Goal: Information Seeking & Learning: Learn about a topic

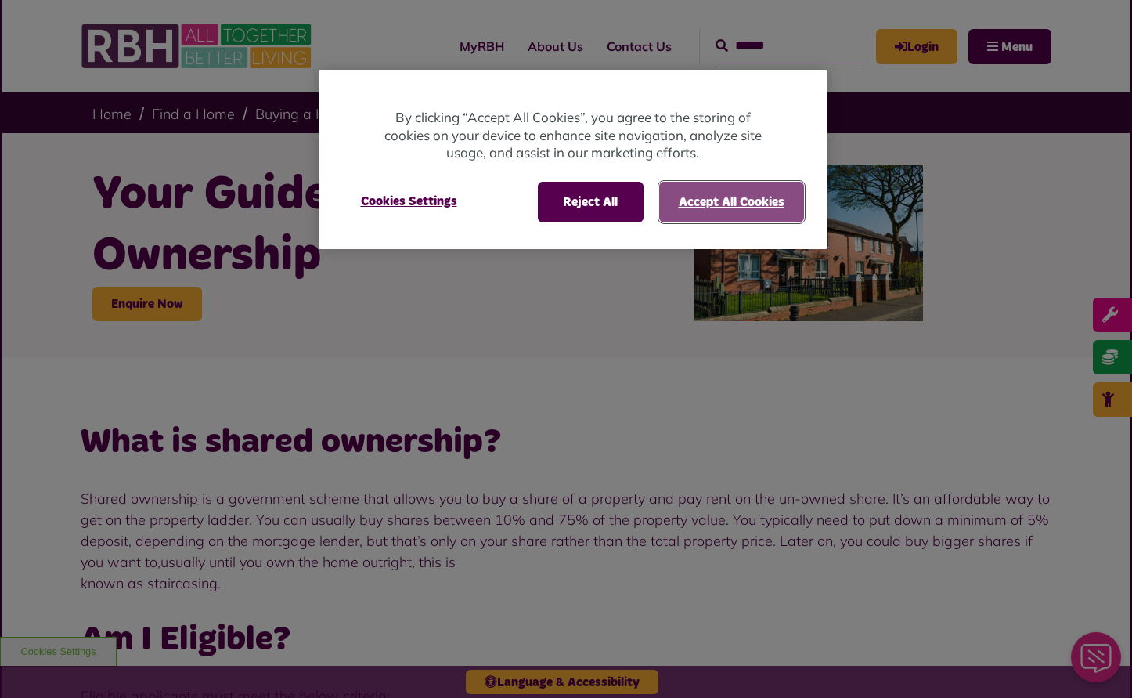
click at [681, 201] on button "Accept All Cookies" at bounding box center [731, 202] width 145 height 41
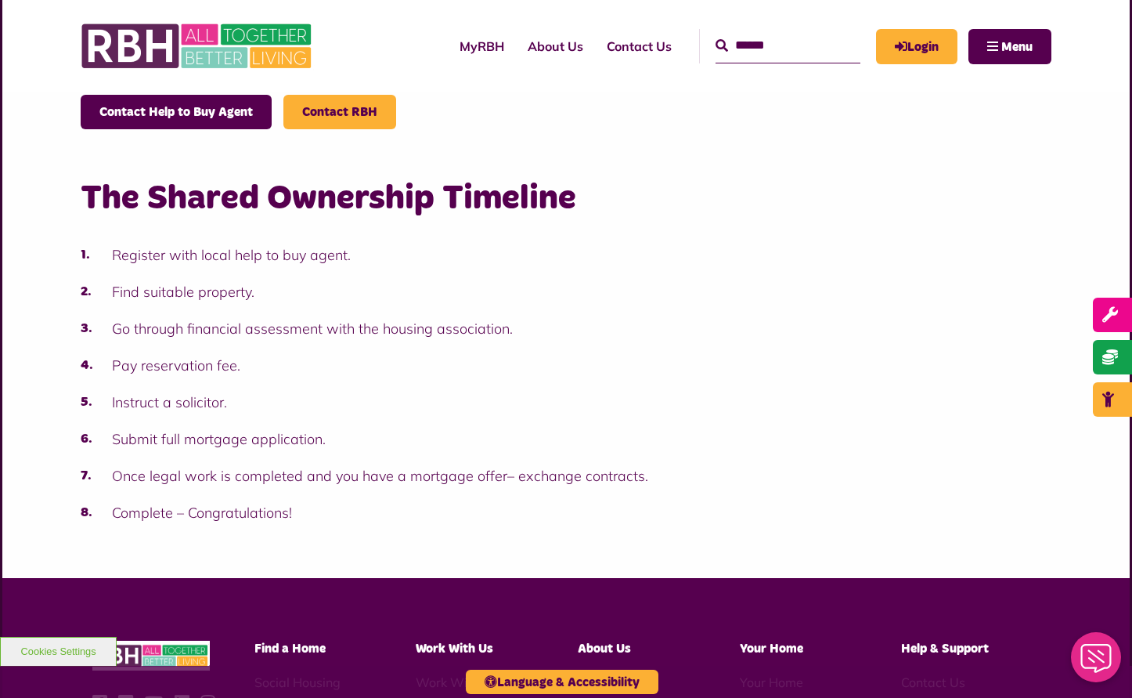
scroll to position [1402, 0]
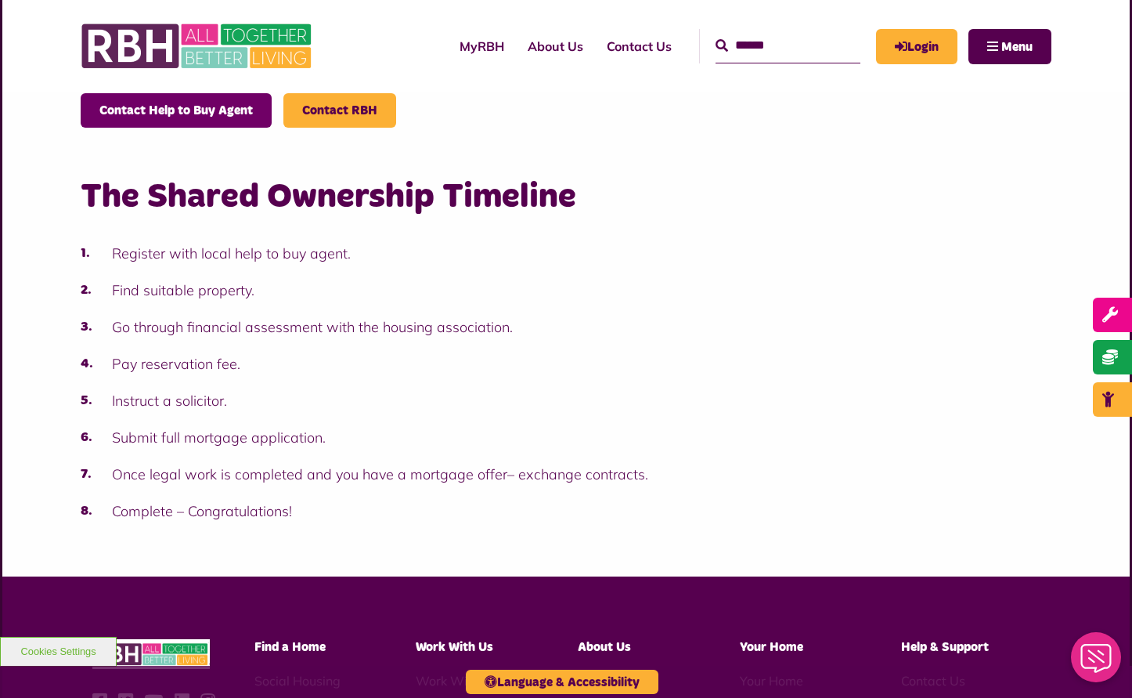
click at [159, 109] on link "Contact Help to Buy Agent" at bounding box center [176, 110] width 191 height 34
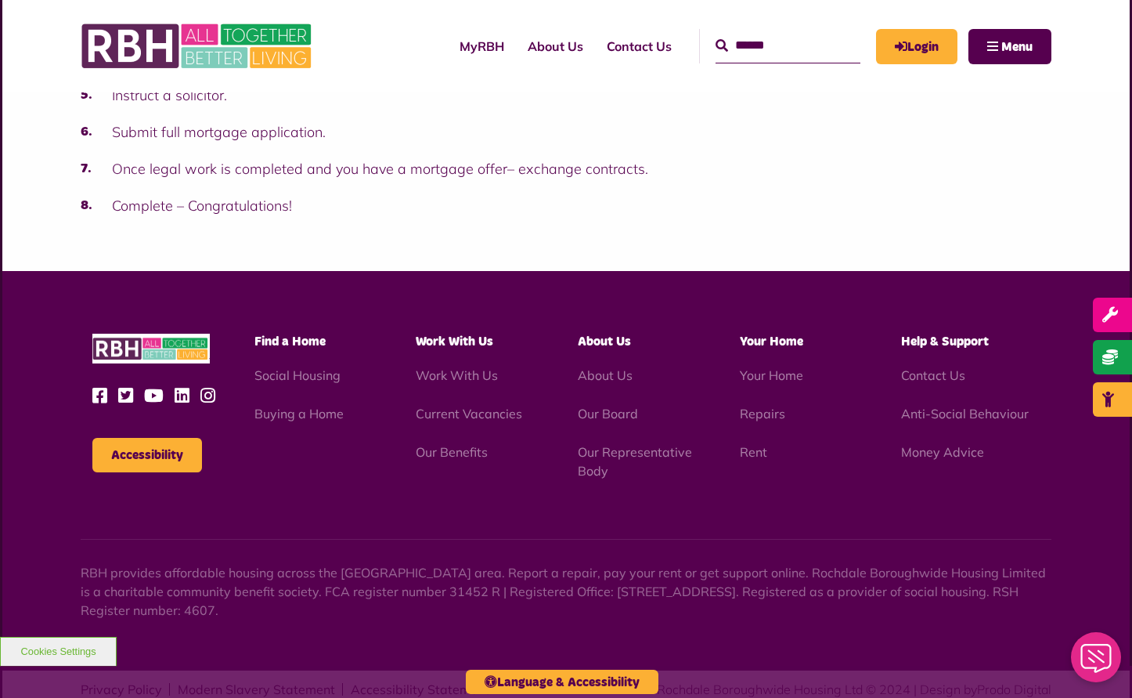
scroll to position [1710, 0]
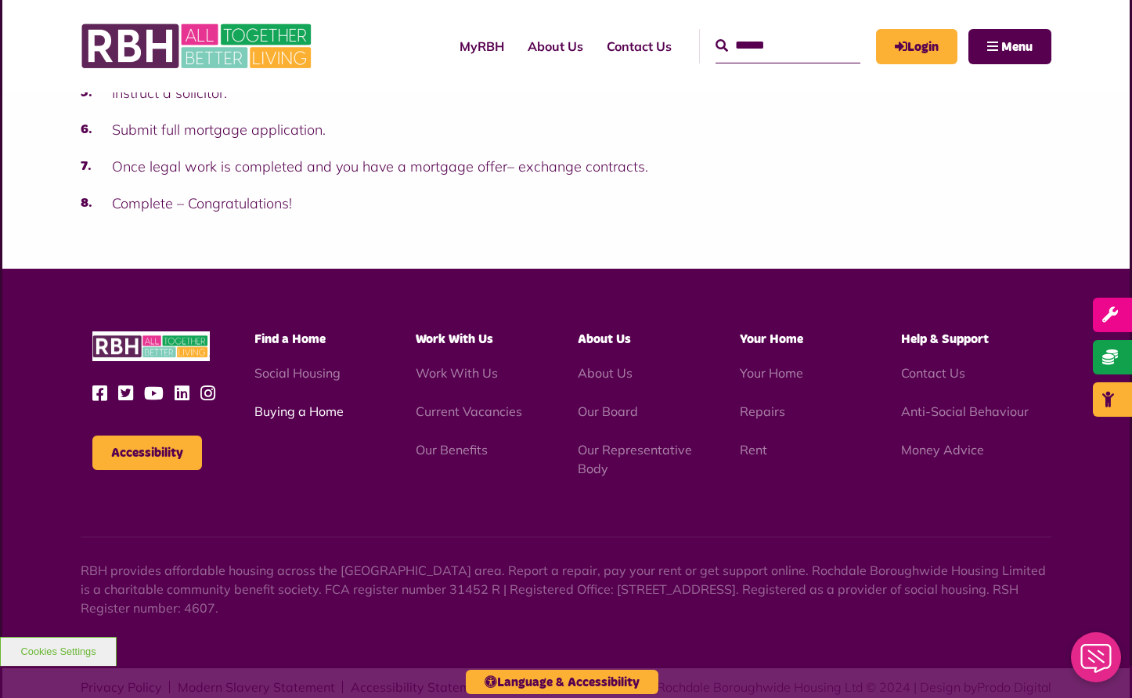
click at [309, 412] on link "Buying a Home" at bounding box center [298, 411] width 89 height 16
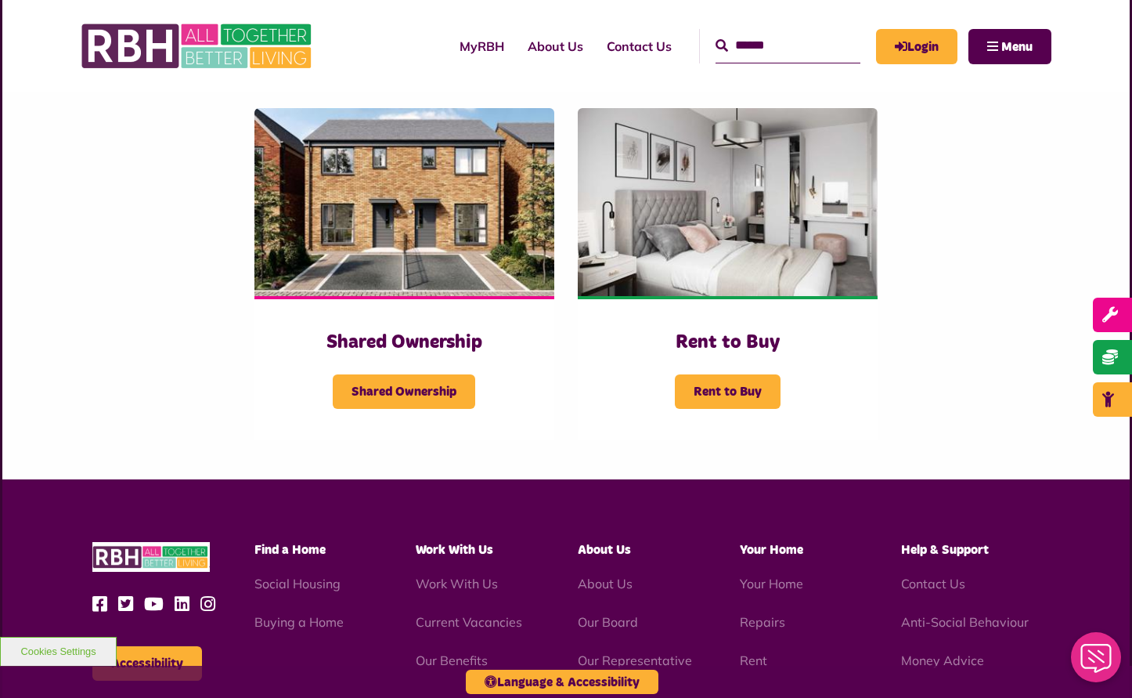
scroll to position [337, 0]
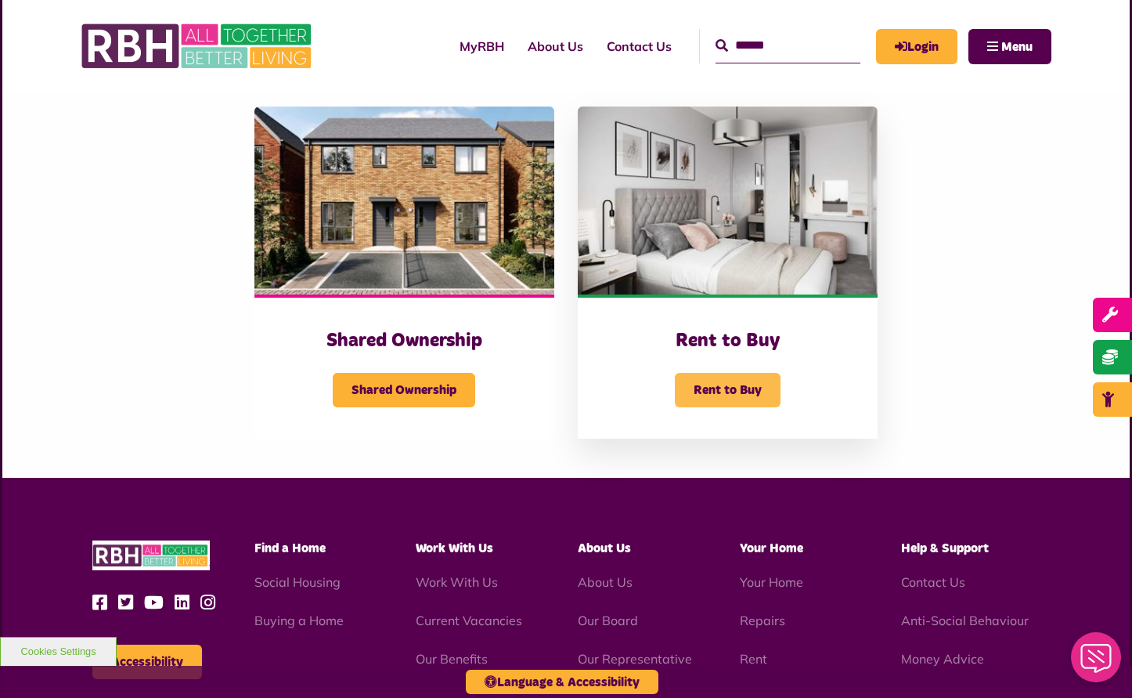
click at [726, 382] on span "Rent to Buy" at bounding box center [728, 390] width 106 height 34
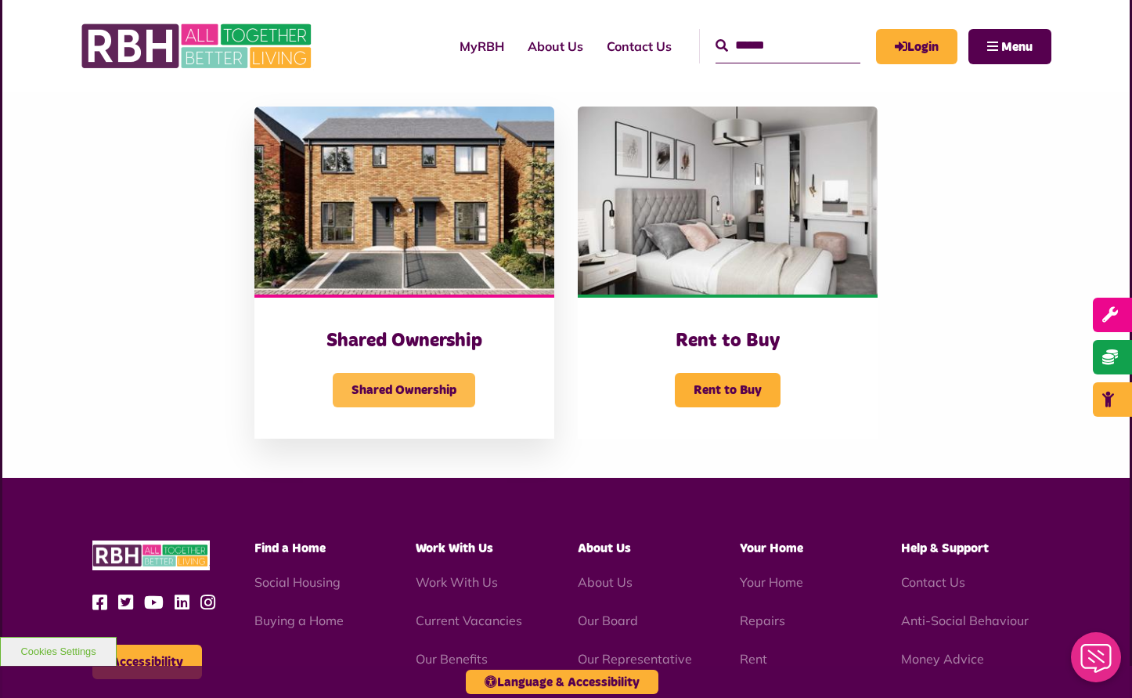
click at [401, 392] on span "Shared Ownership" at bounding box center [404, 390] width 142 height 34
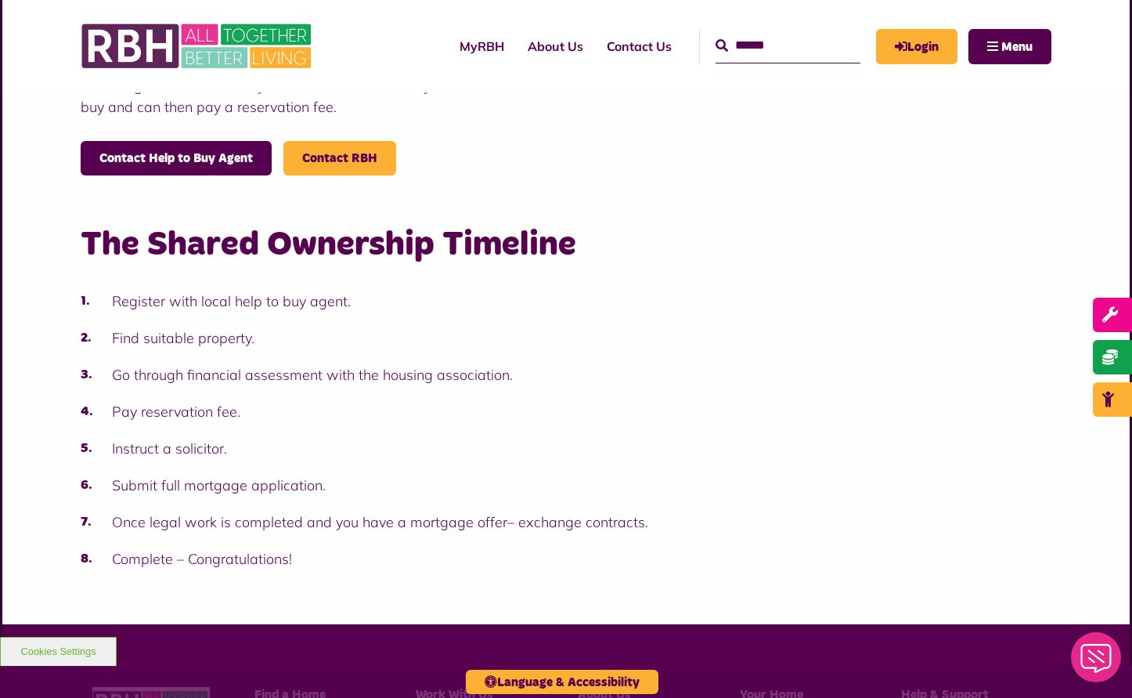
scroll to position [1365, 0]
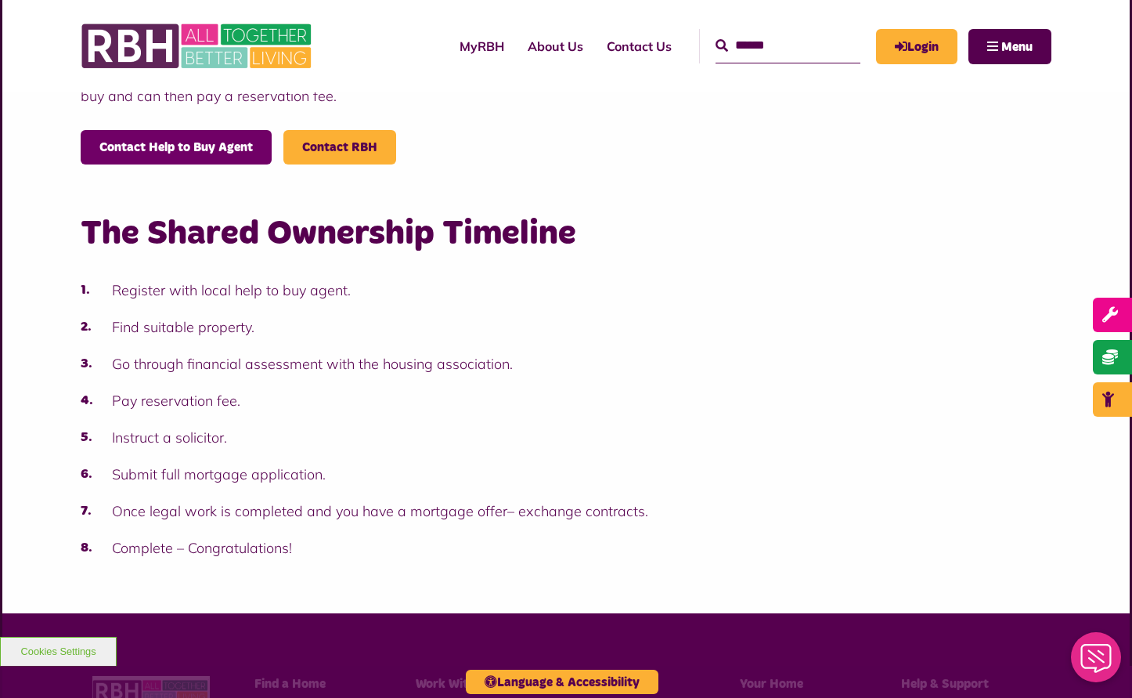
click at [154, 150] on link "Contact Help to Buy Agent" at bounding box center [176, 147] width 191 height 34
